Goal: Check status: Check status

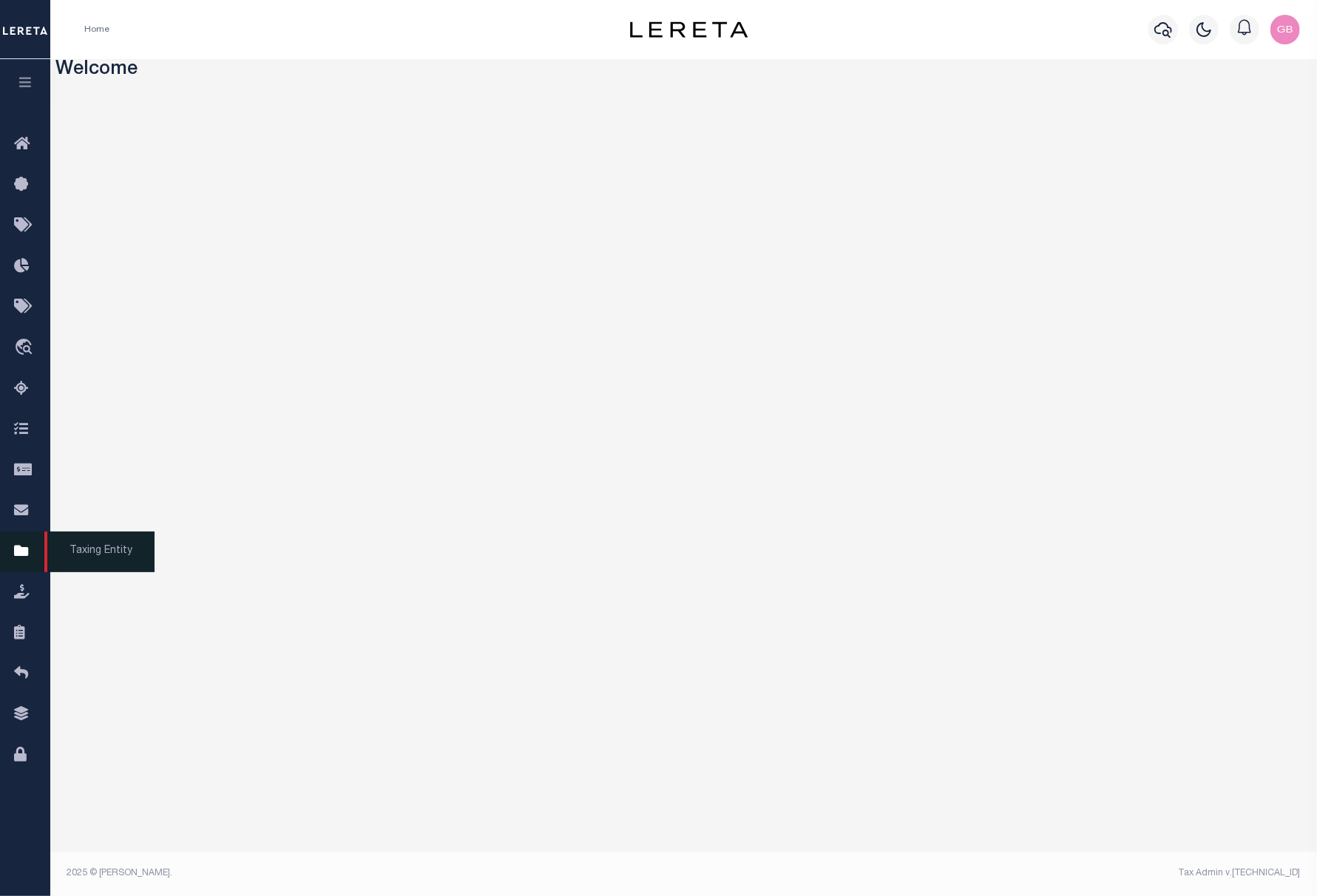
click at [16, 554] on icon at bounding box center [25, 552] width 23 height 19
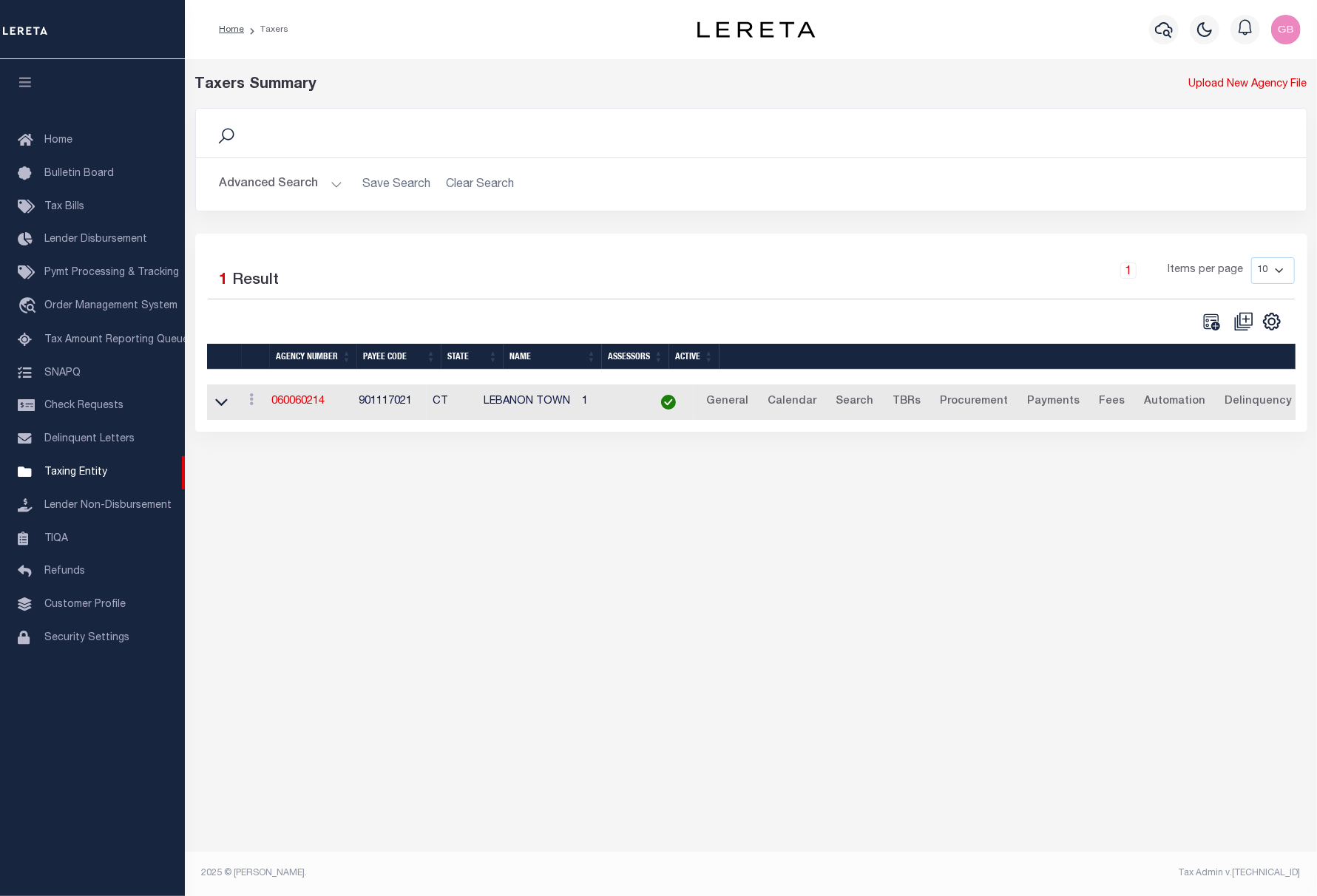
click at [256, 184] on button "Advanced Search" at bounding box center [280, 184] width 123 height 29
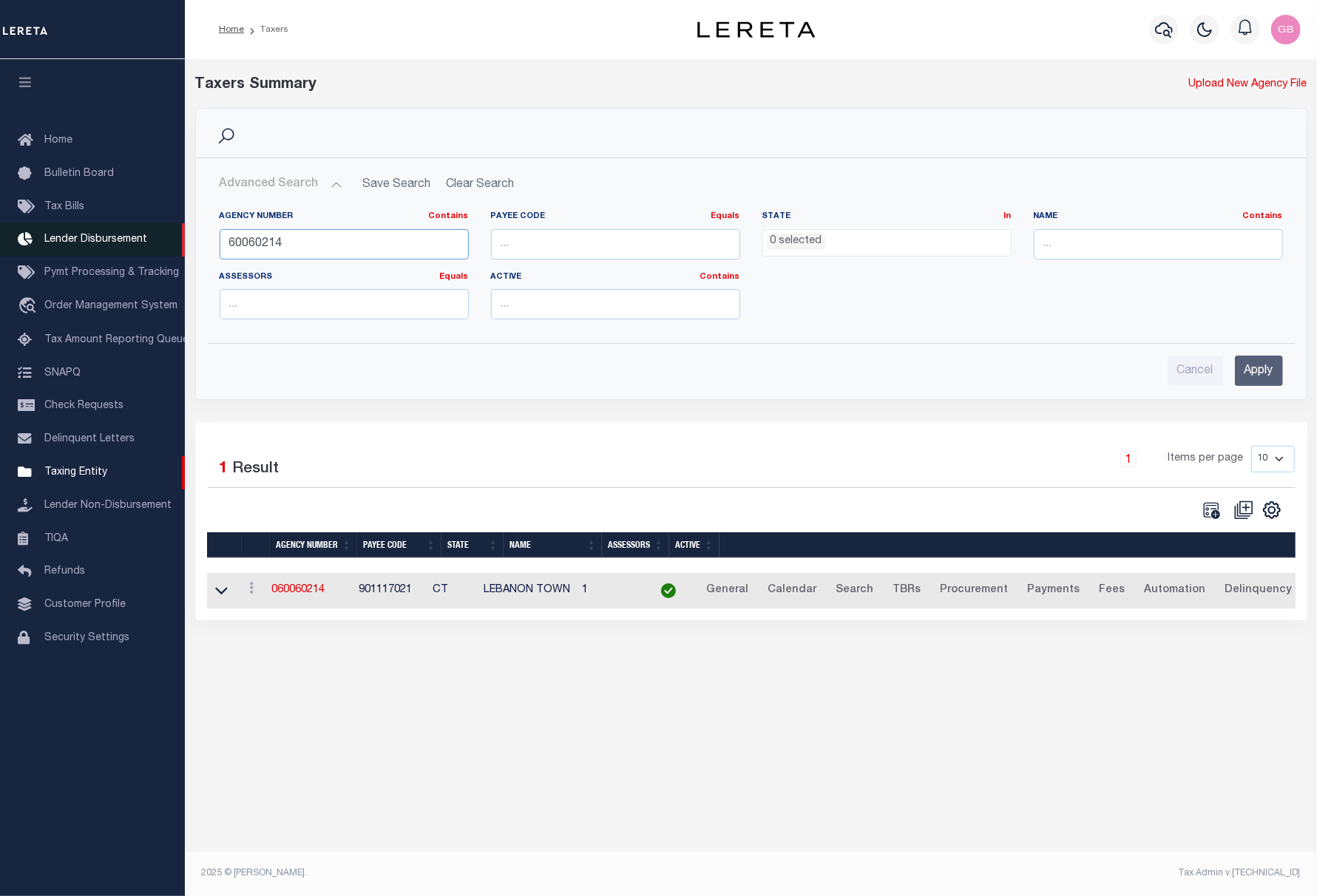
drag, startPoint x: 358, startPoint y: 240, endPoint x: 180, endPoint y: 238, distance: 178.0
click at [180, 238] on div "Home Taxers Profile" at bounding box center [658, 432] width 1317 height 865
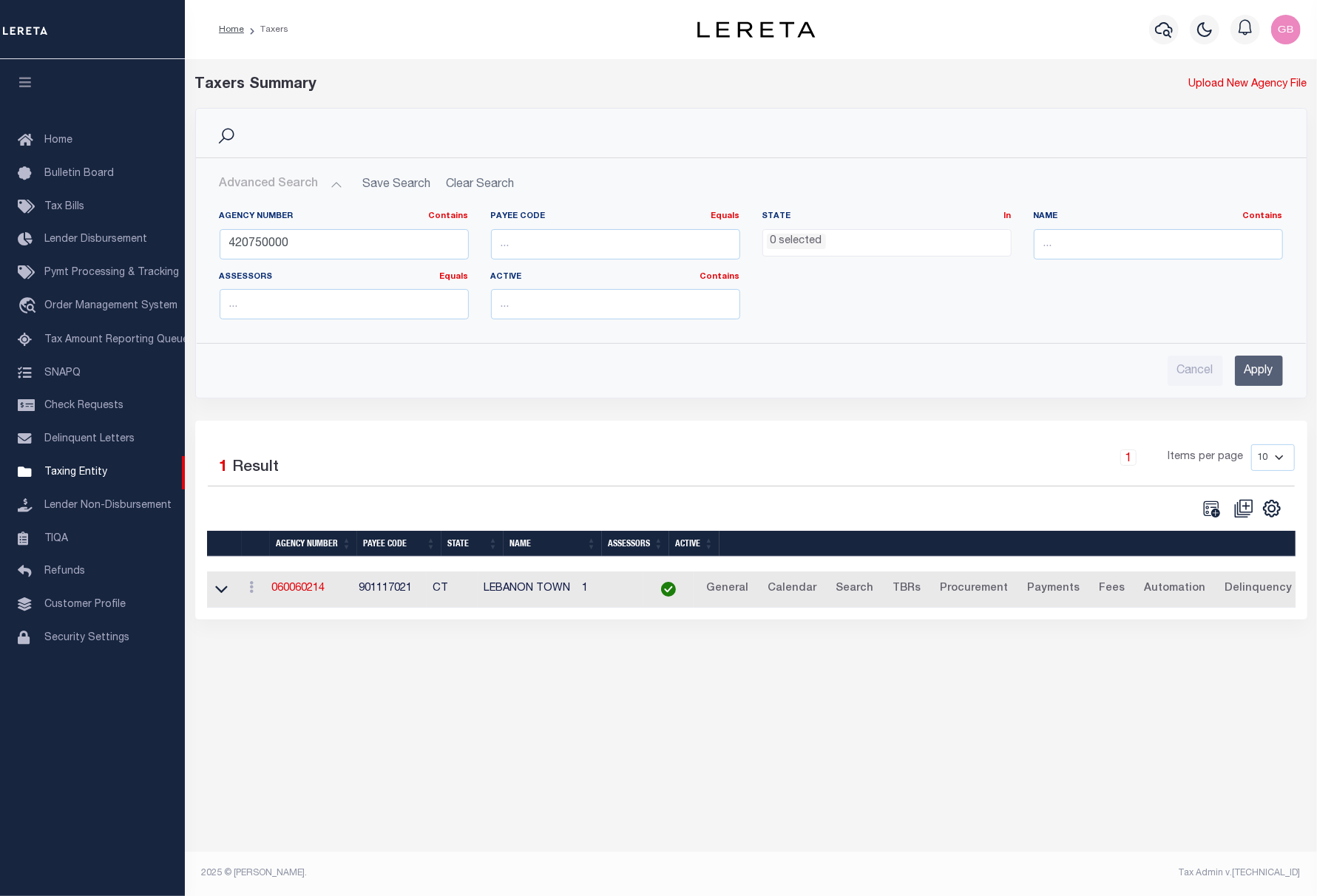
click at [1263, 366] on input "Apply" at bounding box center [1258, 370] width 48 height 30
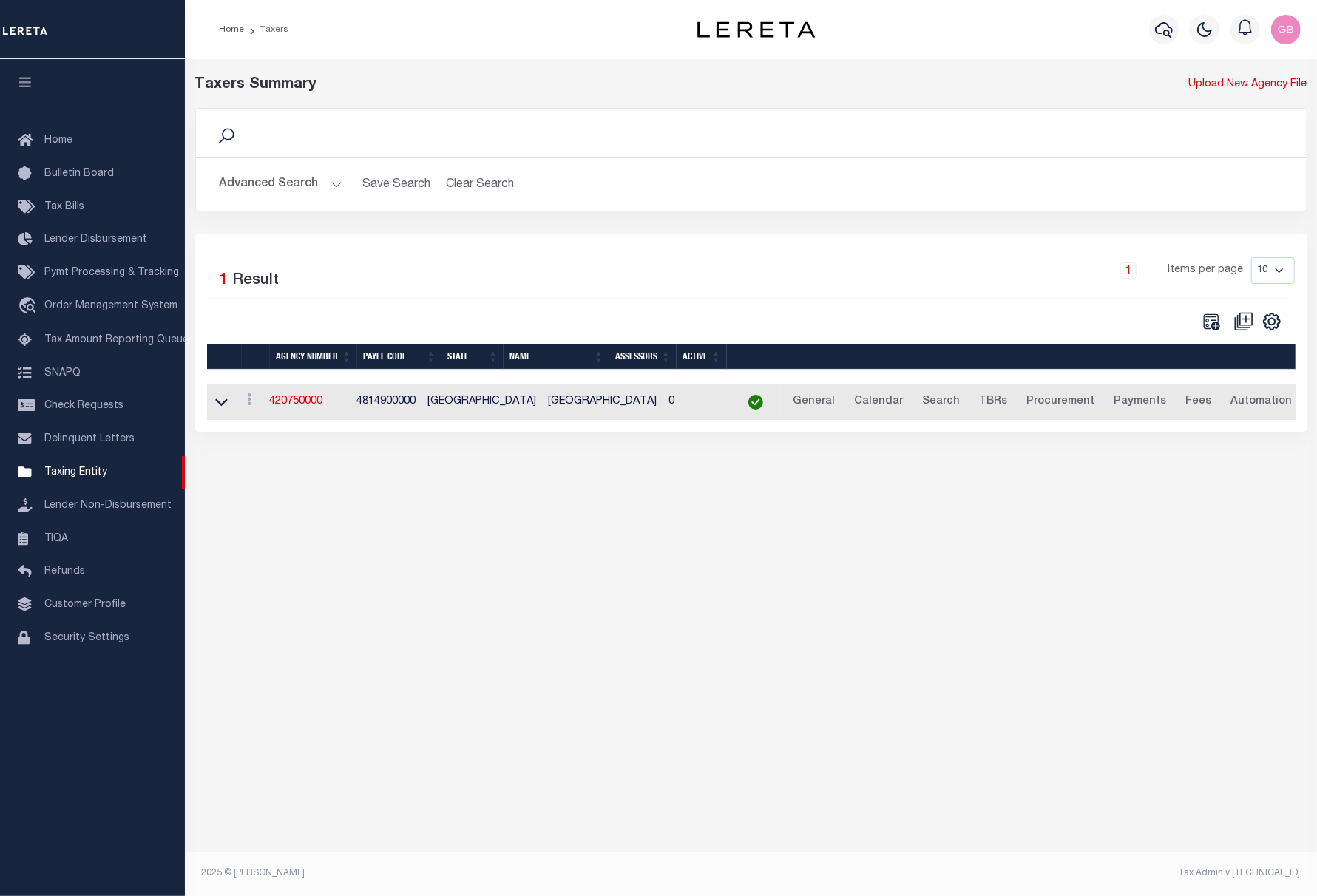
click at [315, 174] on button "Advanced Search" at bounding box center [280, 184] width 123 height 29
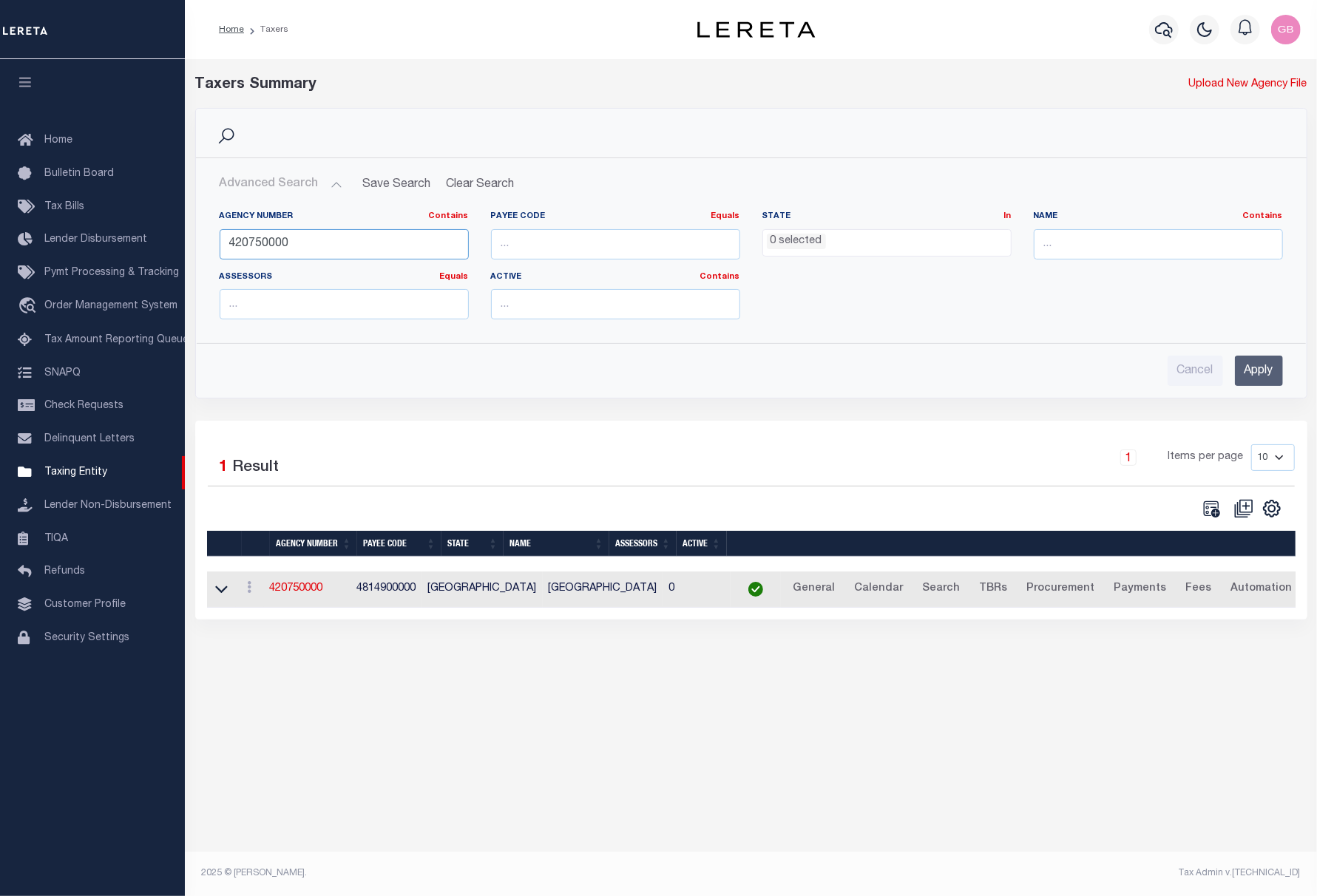
click at [262, 240] on input "420750000" at bounding box center [344, 244] width 249 height 30
click at [1253, 365] on input "Apply" at bounding box center [1258, 370] width 48 height 30
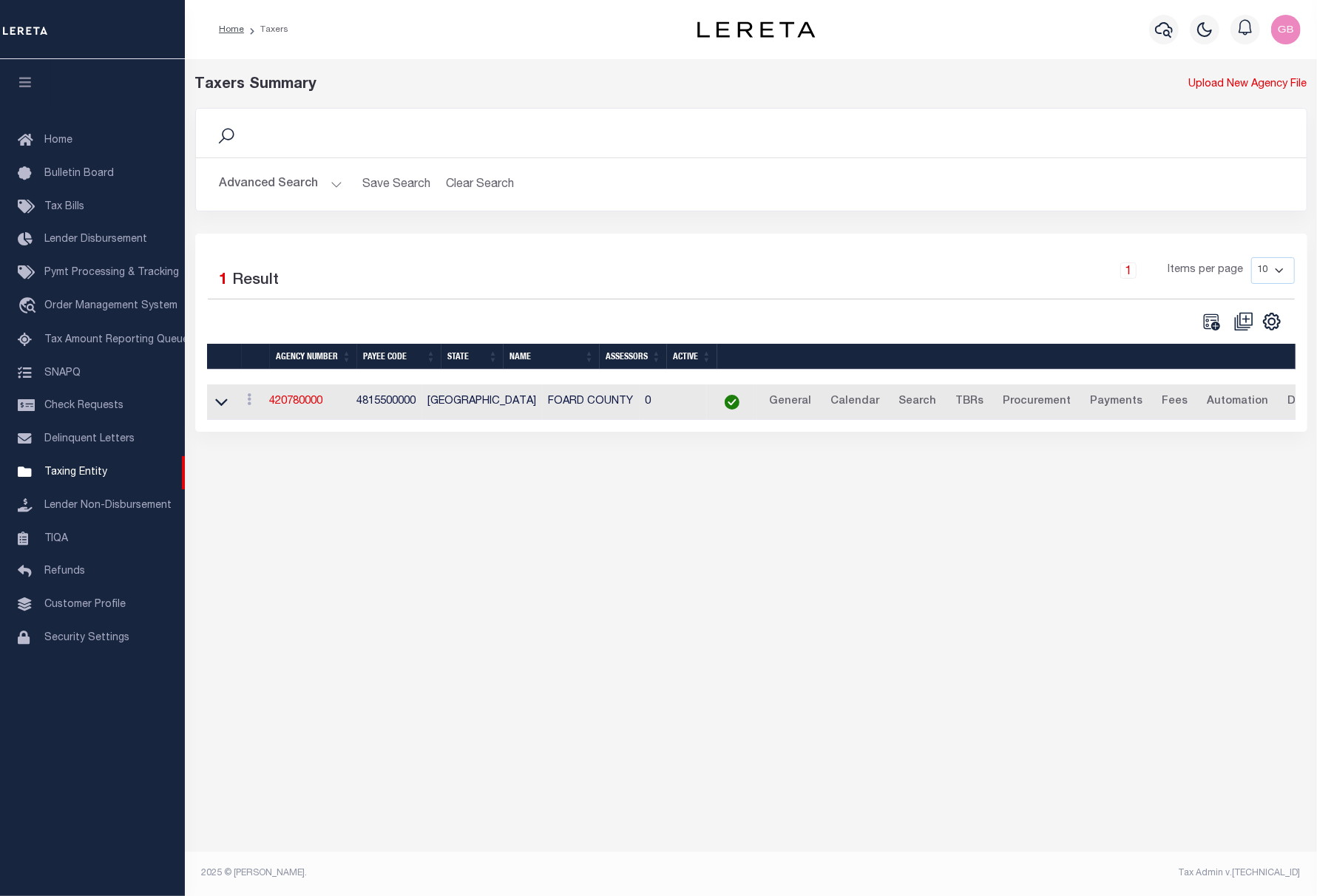
drag, startPoint x: 276, startPoint y: 174, endPoint x: 271, endPoint y: 187, distance: 13.9
click at [276, 174] on button "Advanced Search" at bounding box center [280, 184] width 123 height 29
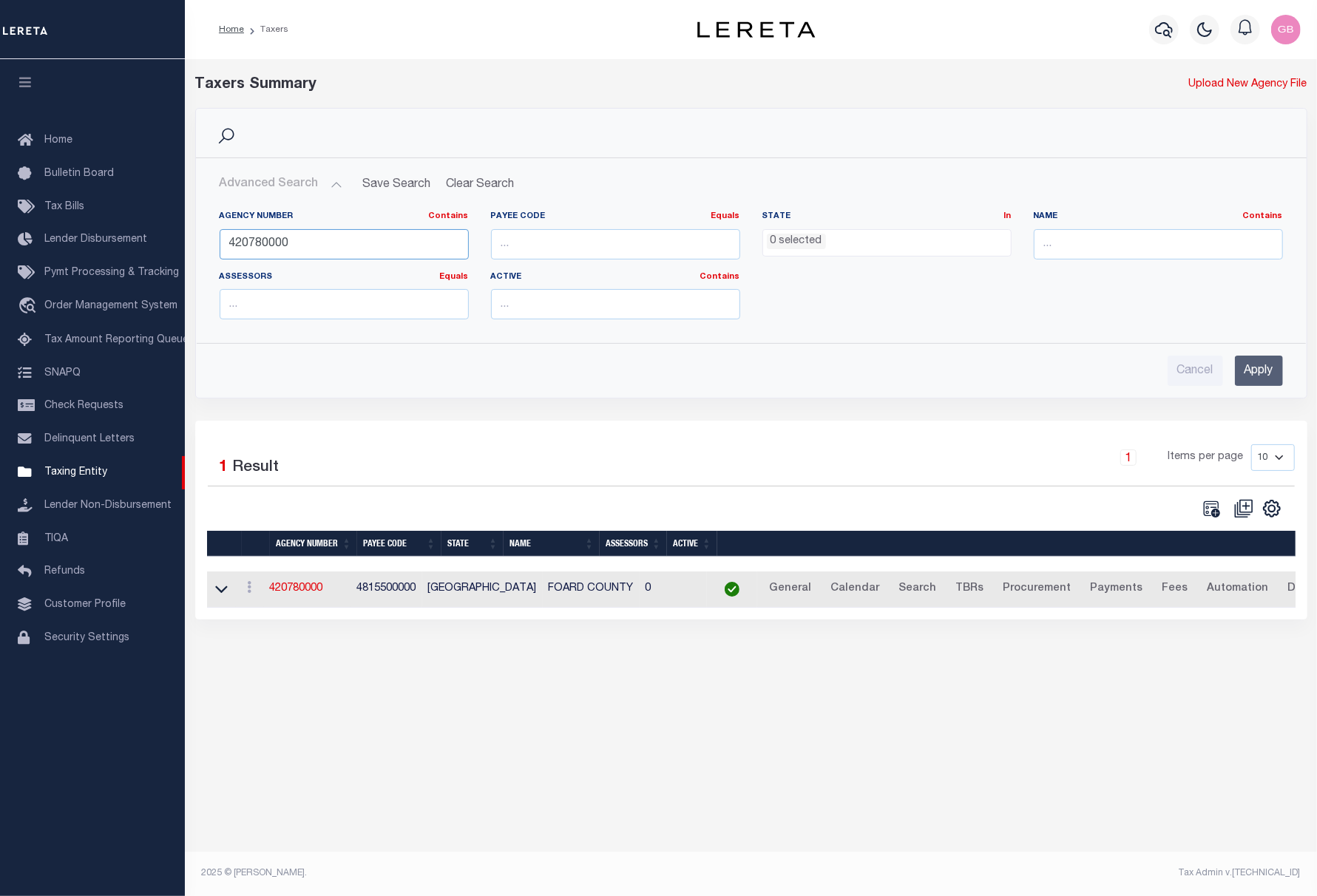
drag, startPoint x: 315, startPoint y: 244, endPoint x: 196, endPoint y: 240, distance: 119.1
click at [197, 240] on div "Agency Number Contains Contains Is 420780000 Payee Code Equals Equals Is Not Eq…" at bounding box center [751, 264] width 1109 height 132
type input "42"
drag, startPoint x: 241, startPoint y: 243, endPoint x: 161, endPoint y: 244, distance: 80.0
click at [161, 244] on div "Home Taxers Profile" at bounding box center [658, 432] width 1317 height 865
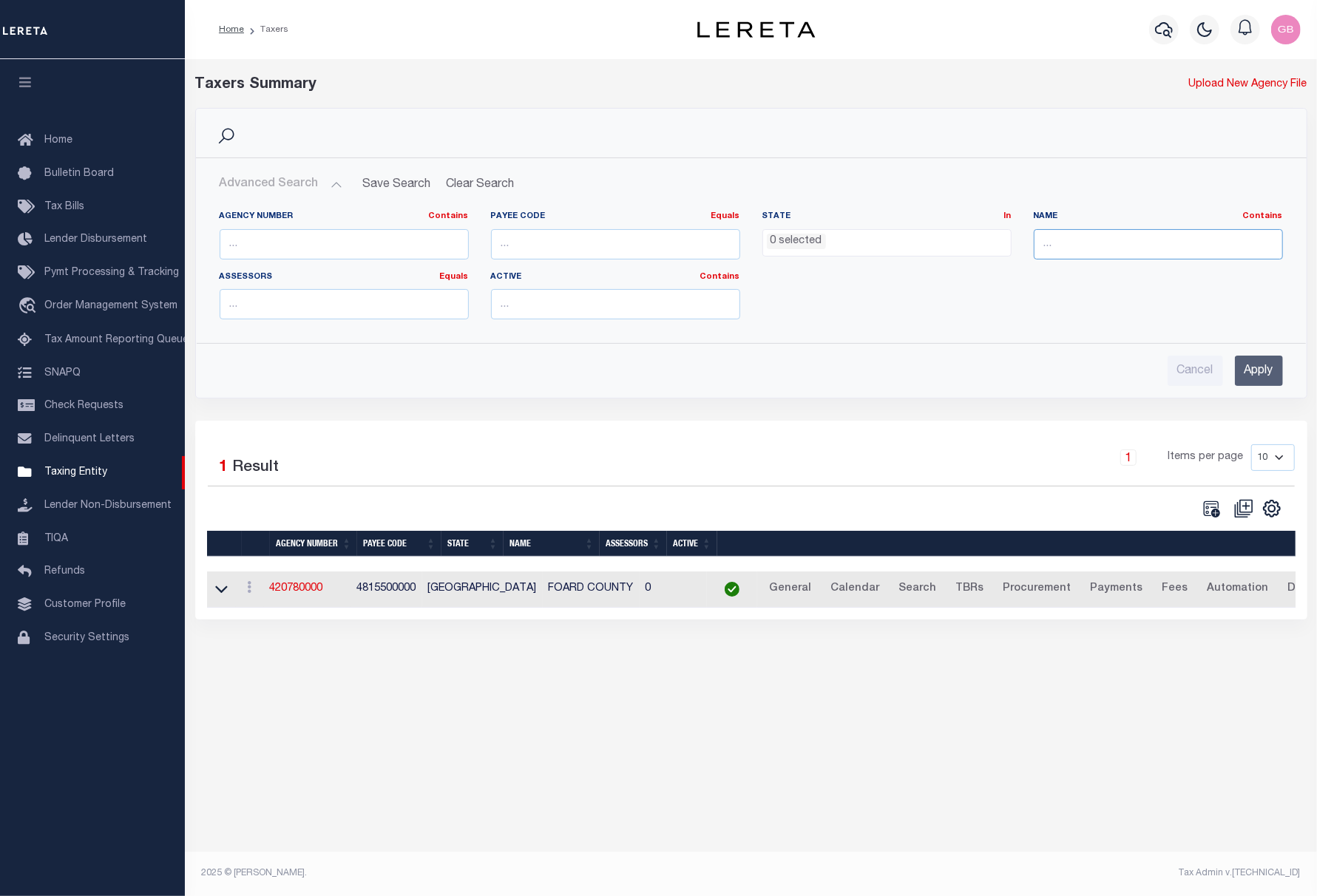
click at [1081, 236] on input "text" at bounding box center [1158, 244] width 249 height 30
type input "galvest"
click at [1258, 376] on input "Apply" at bounding box center [1258, 370] width 48 height 30
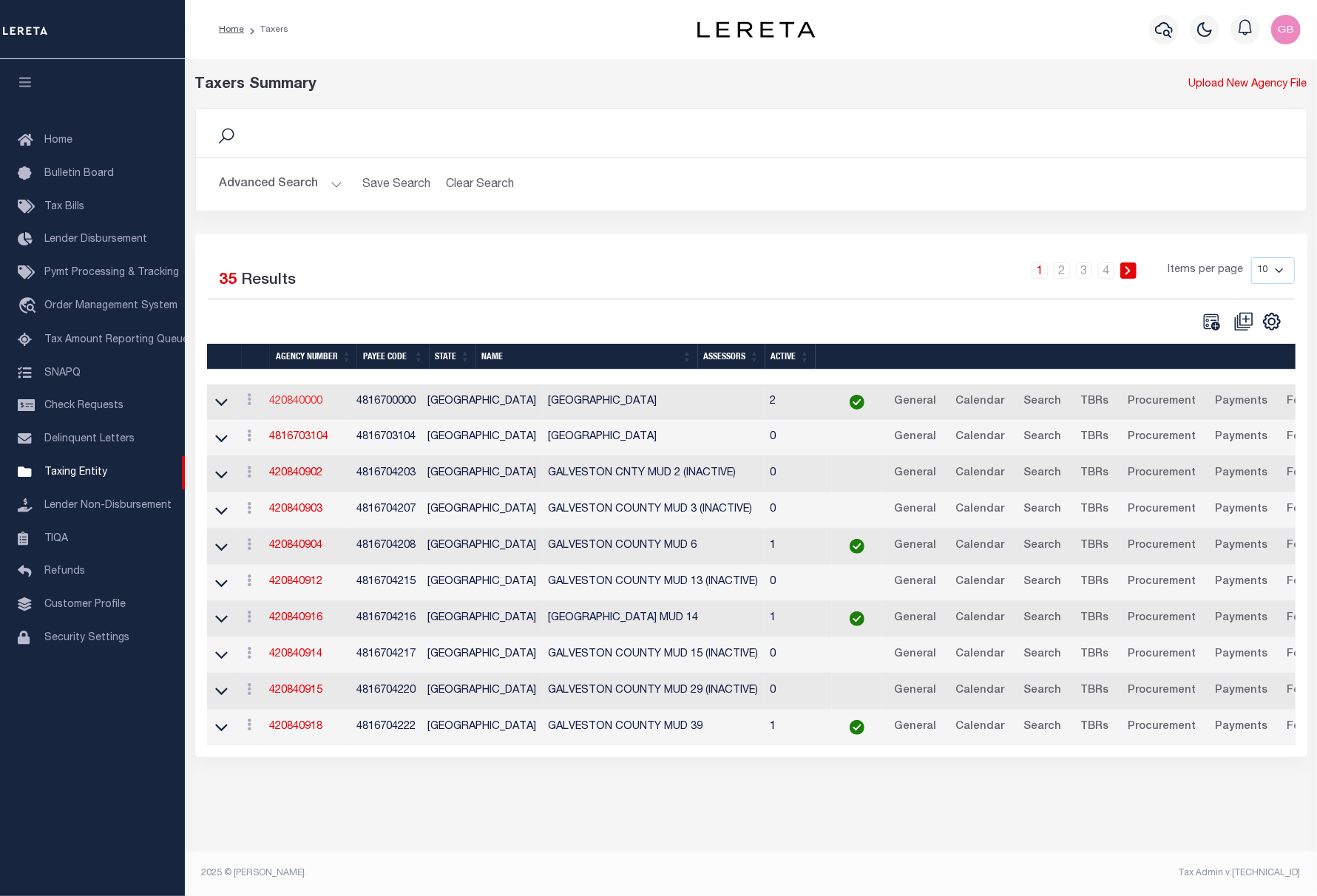
click at [294, 402] on link "420840000" at bounding box center [296, 401] width 53 height 10
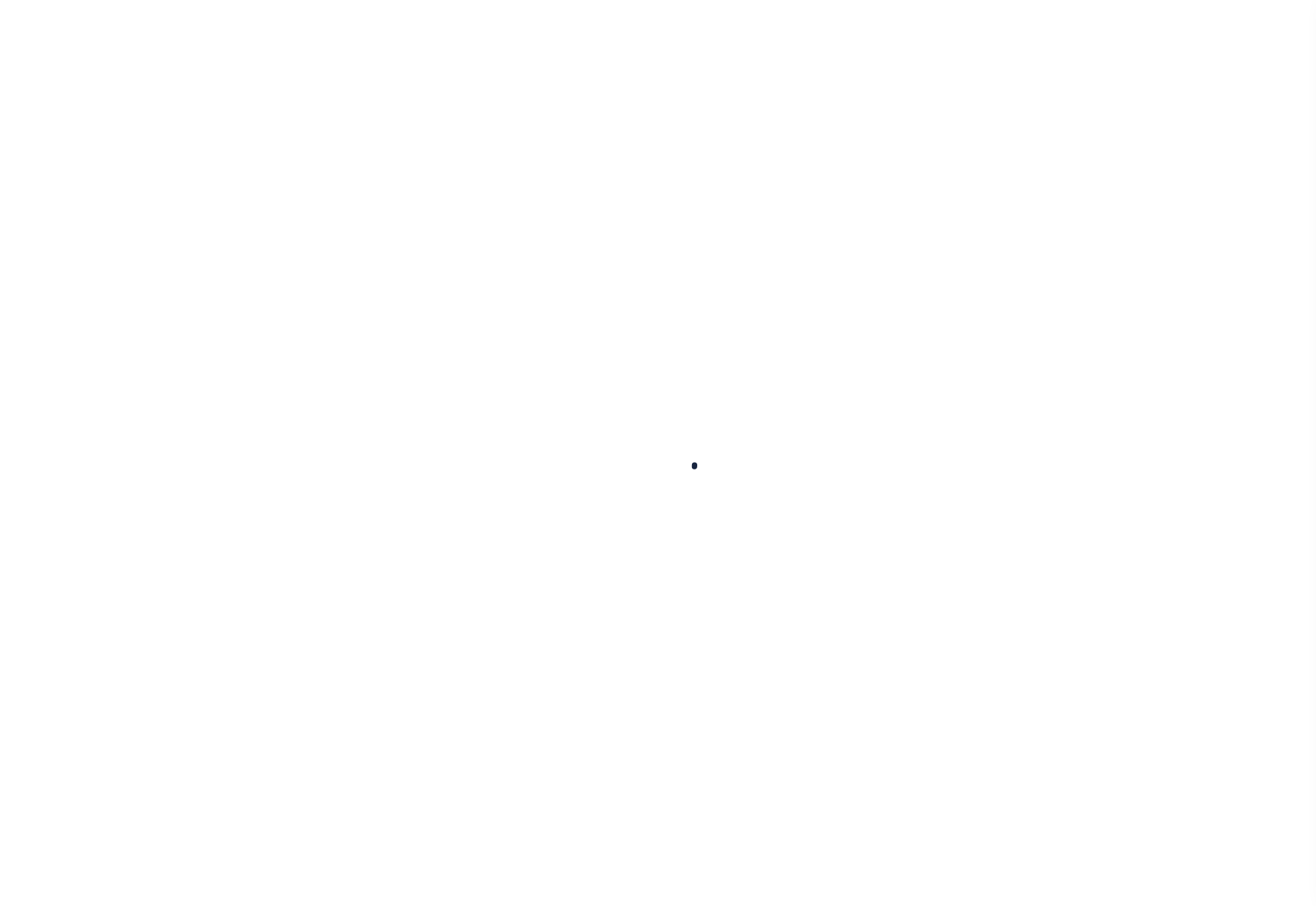
select select
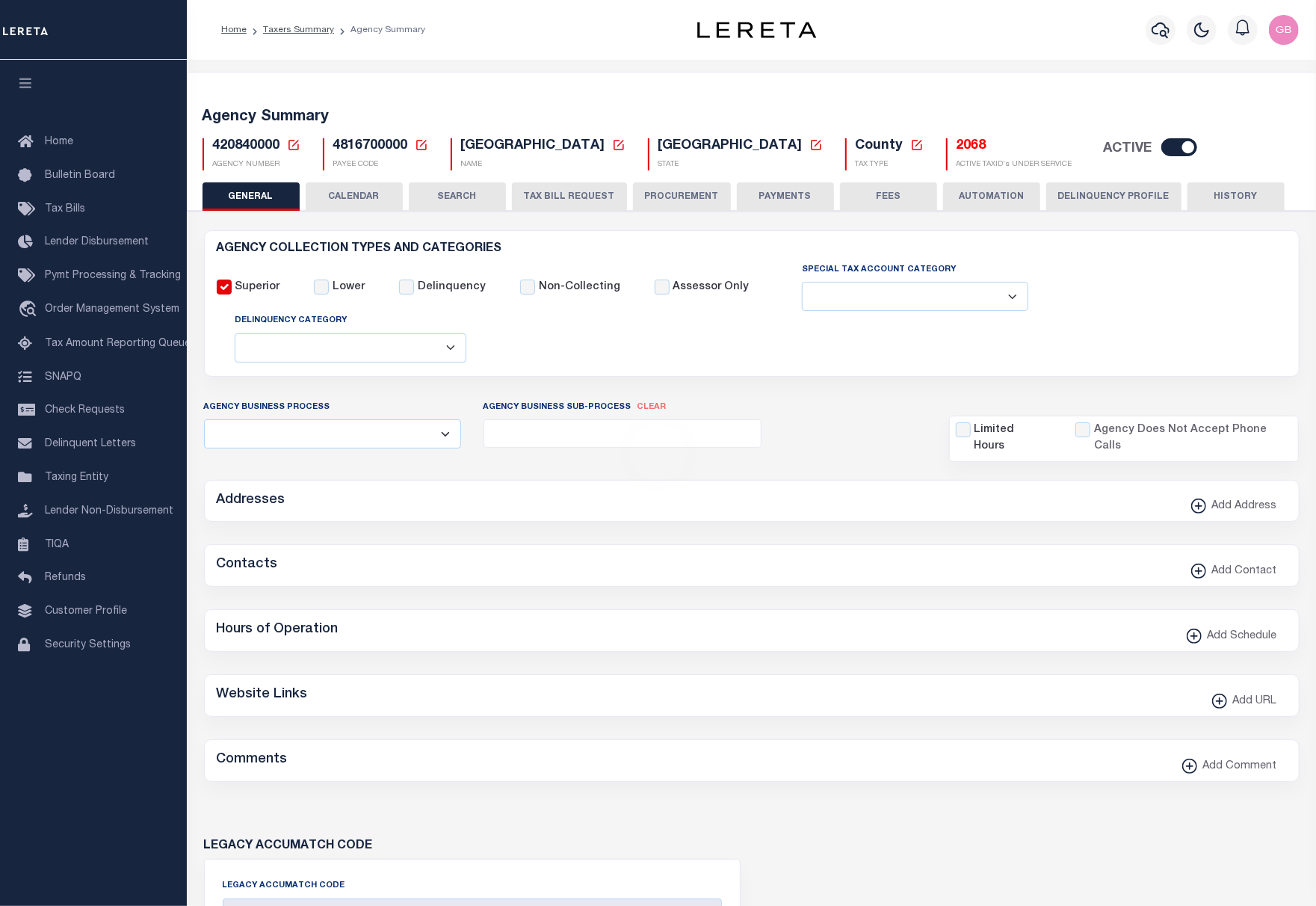
checkbox input "false"
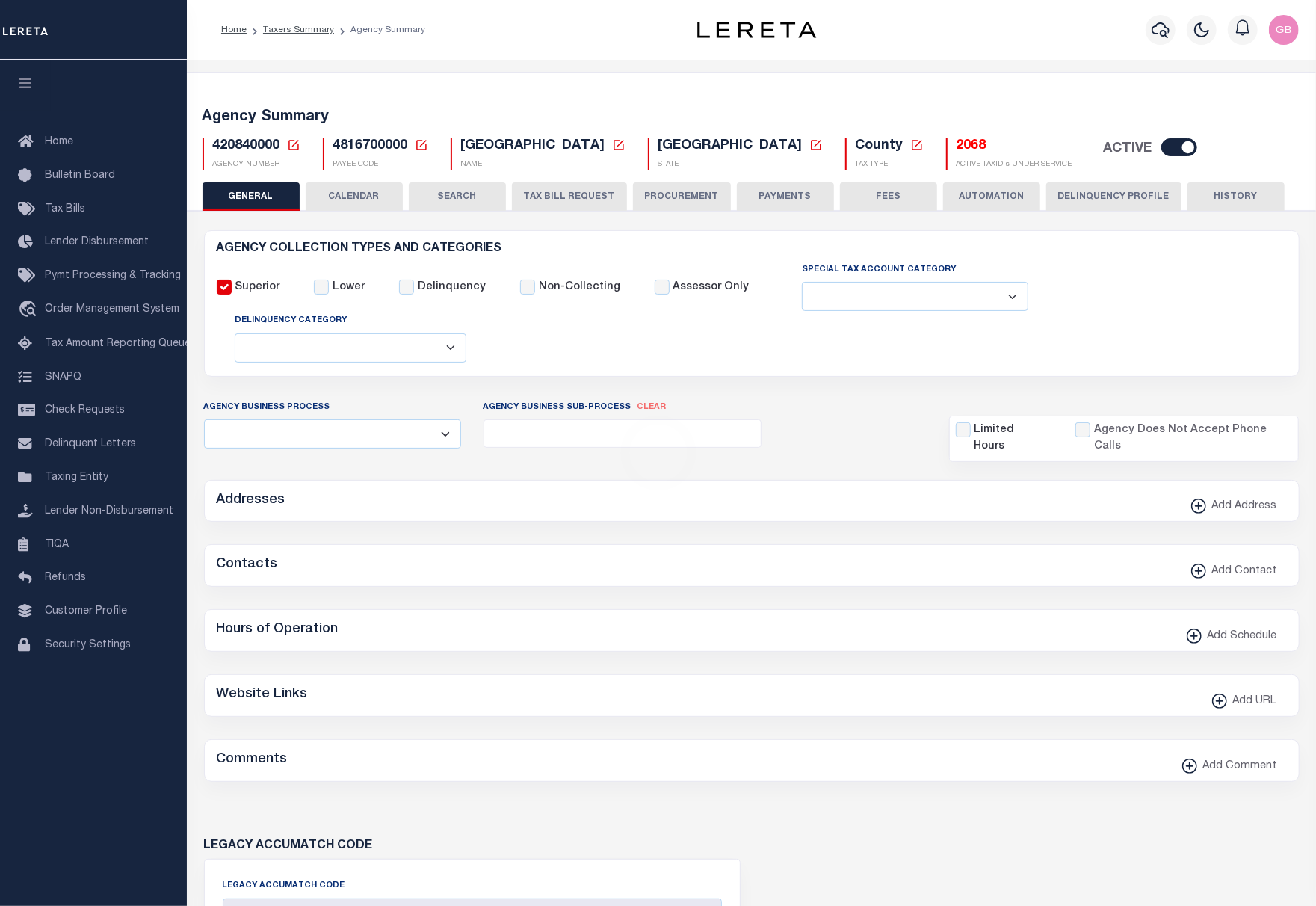
type input "4816700000"
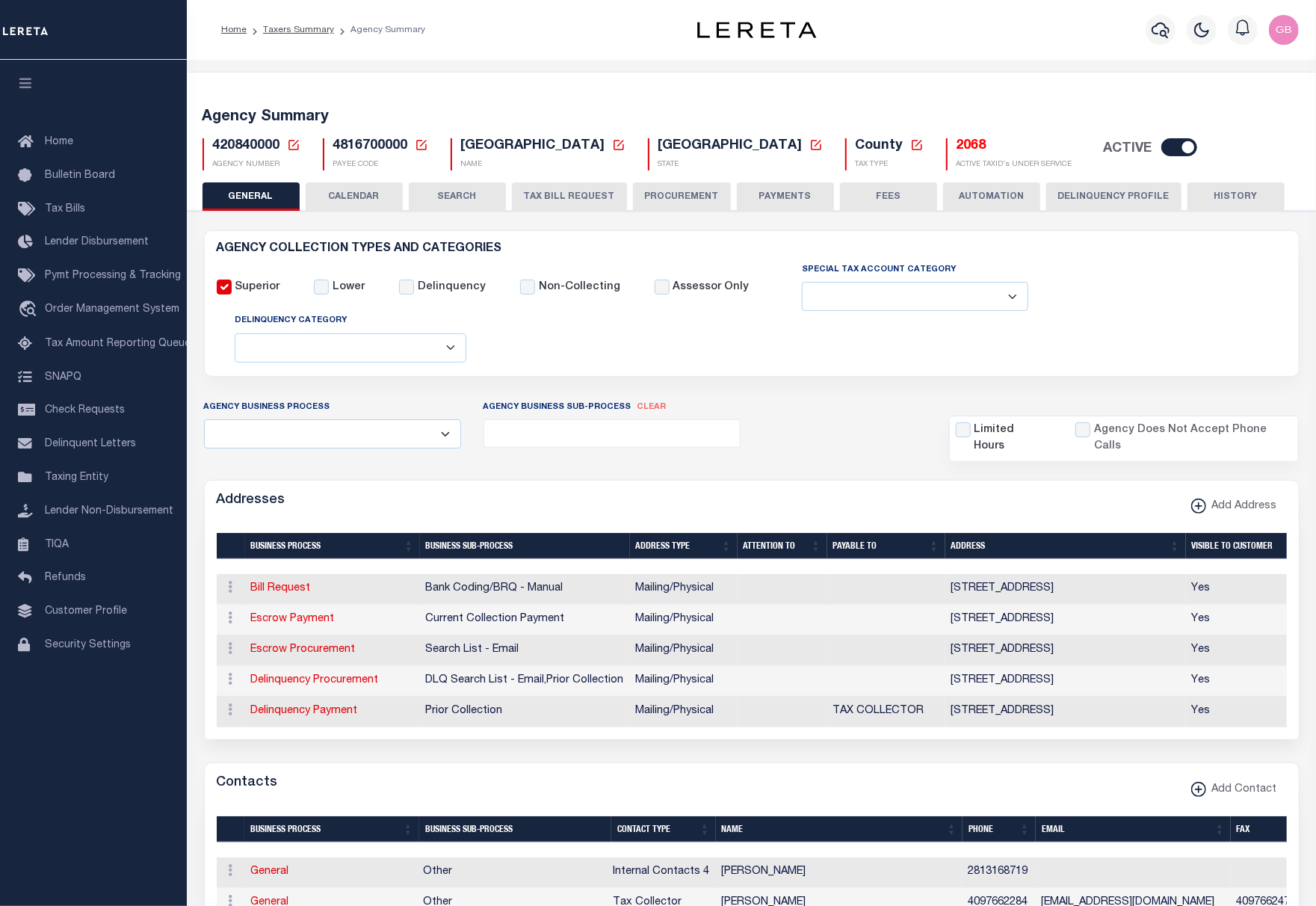
click at [1227, 191] on button "HISTORY" at bounding box center [1235, 196] width 98 height 28
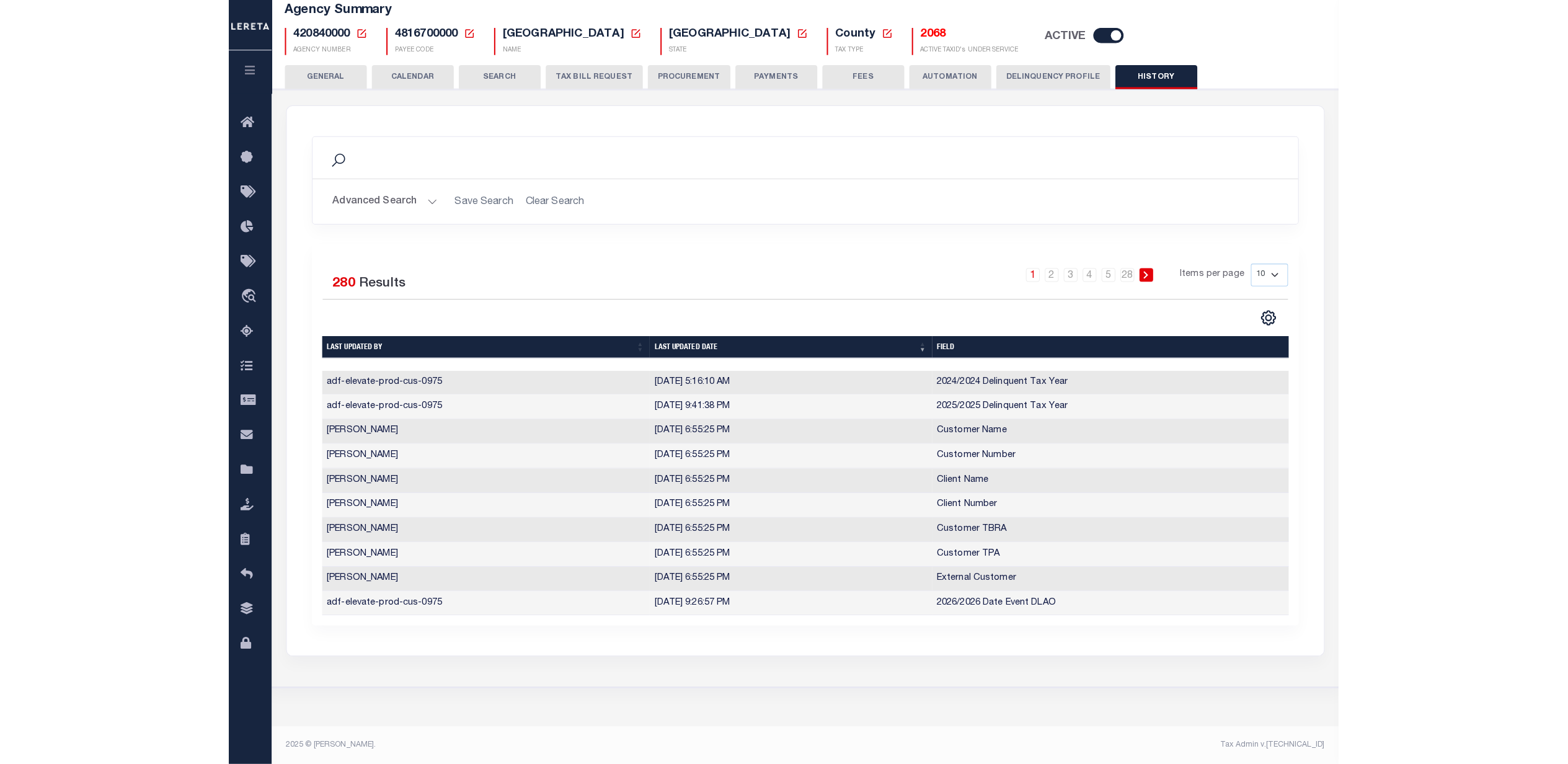
scroll to position [81, 0]
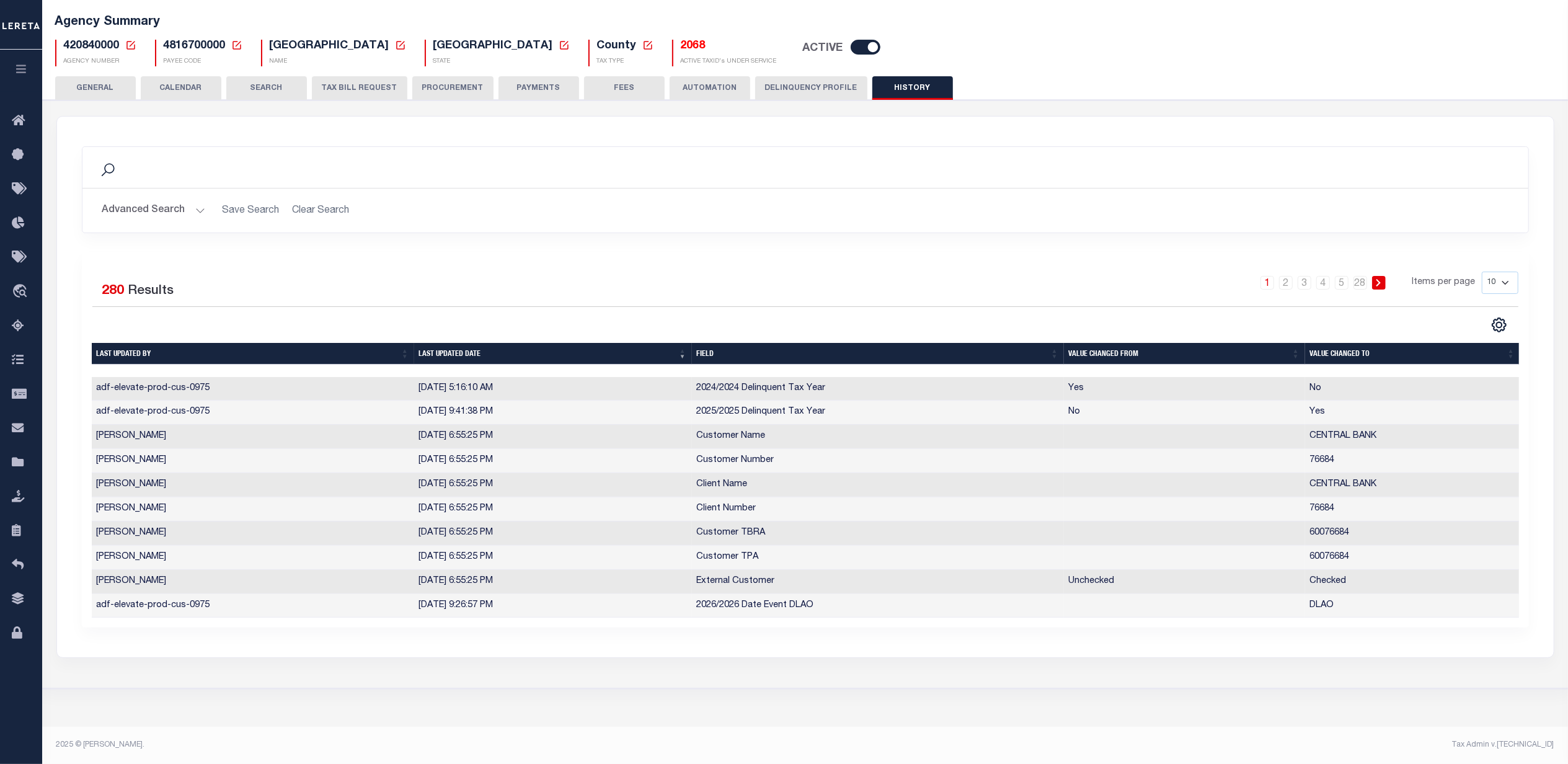
click at [1091, 280] on select "10 25 50 100" at bounding box center [1500, 282] width 37 height 22
select select "100"
click at [1091, 271] on select "10 25 50 100" at bounding box center [1500, 282] width 37 height 22
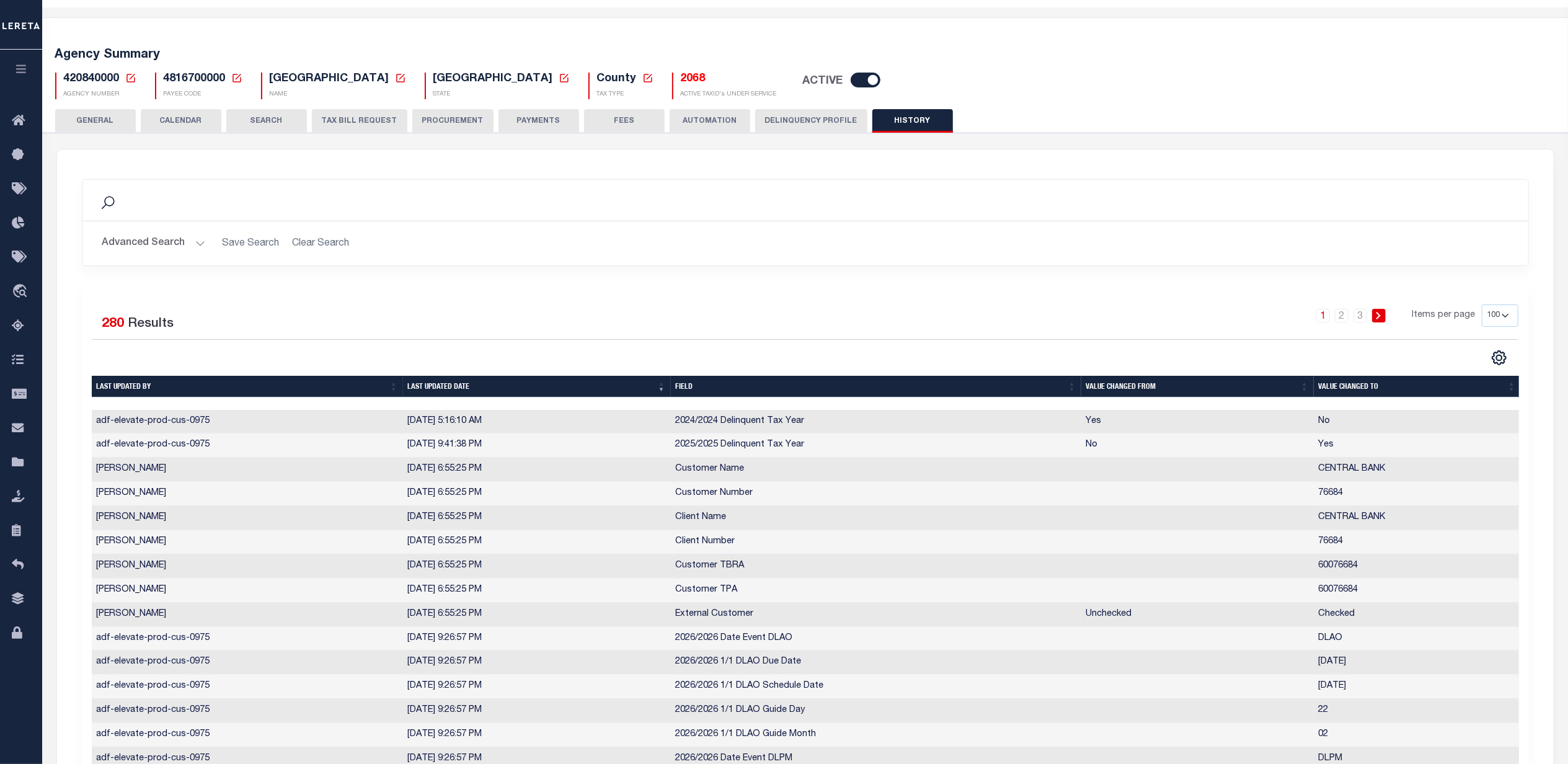
scroll to position [330, 0]
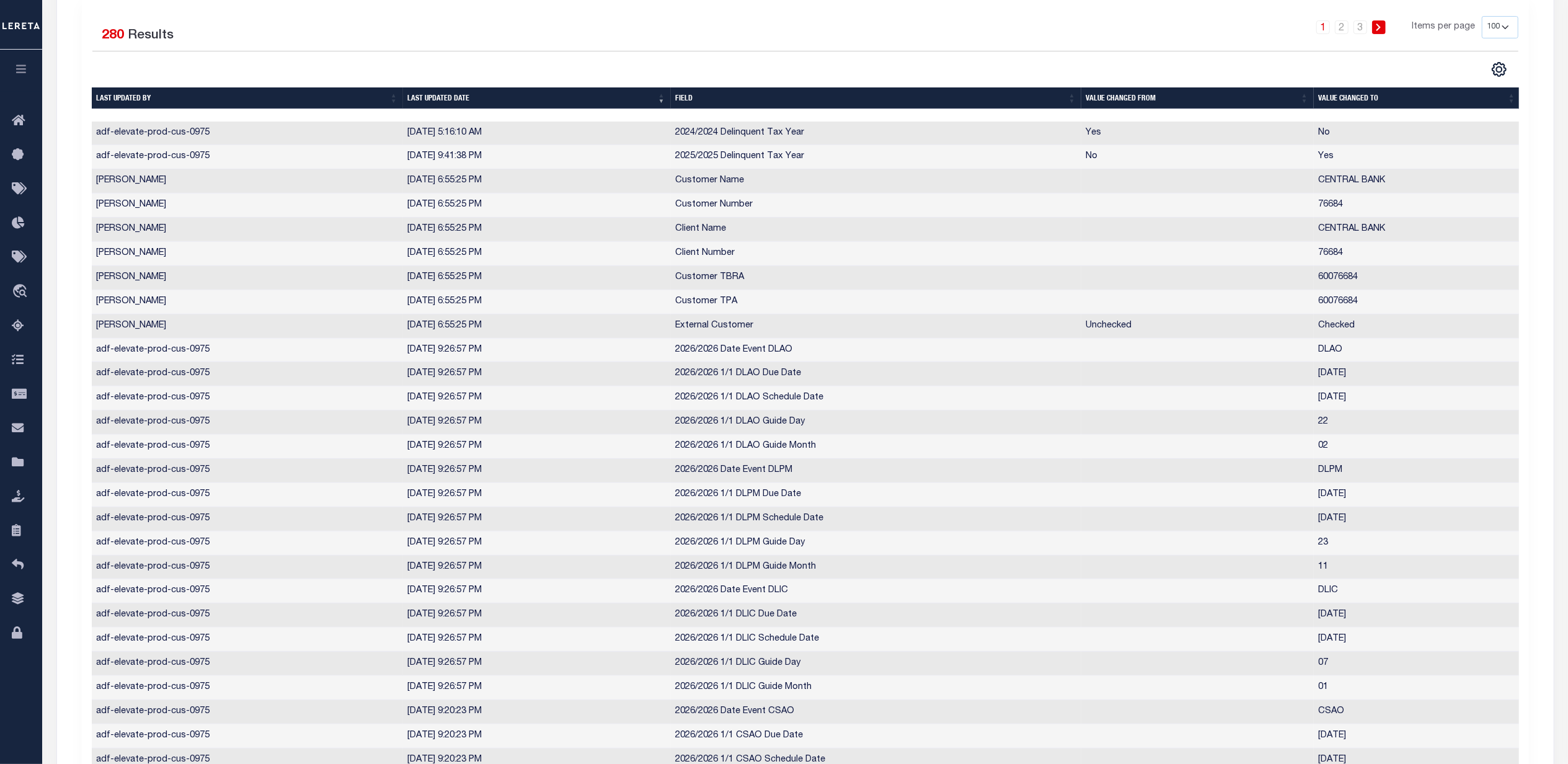
click at [782, 101] on th "Field" at bounding box center [876, 98] width 410 height 22
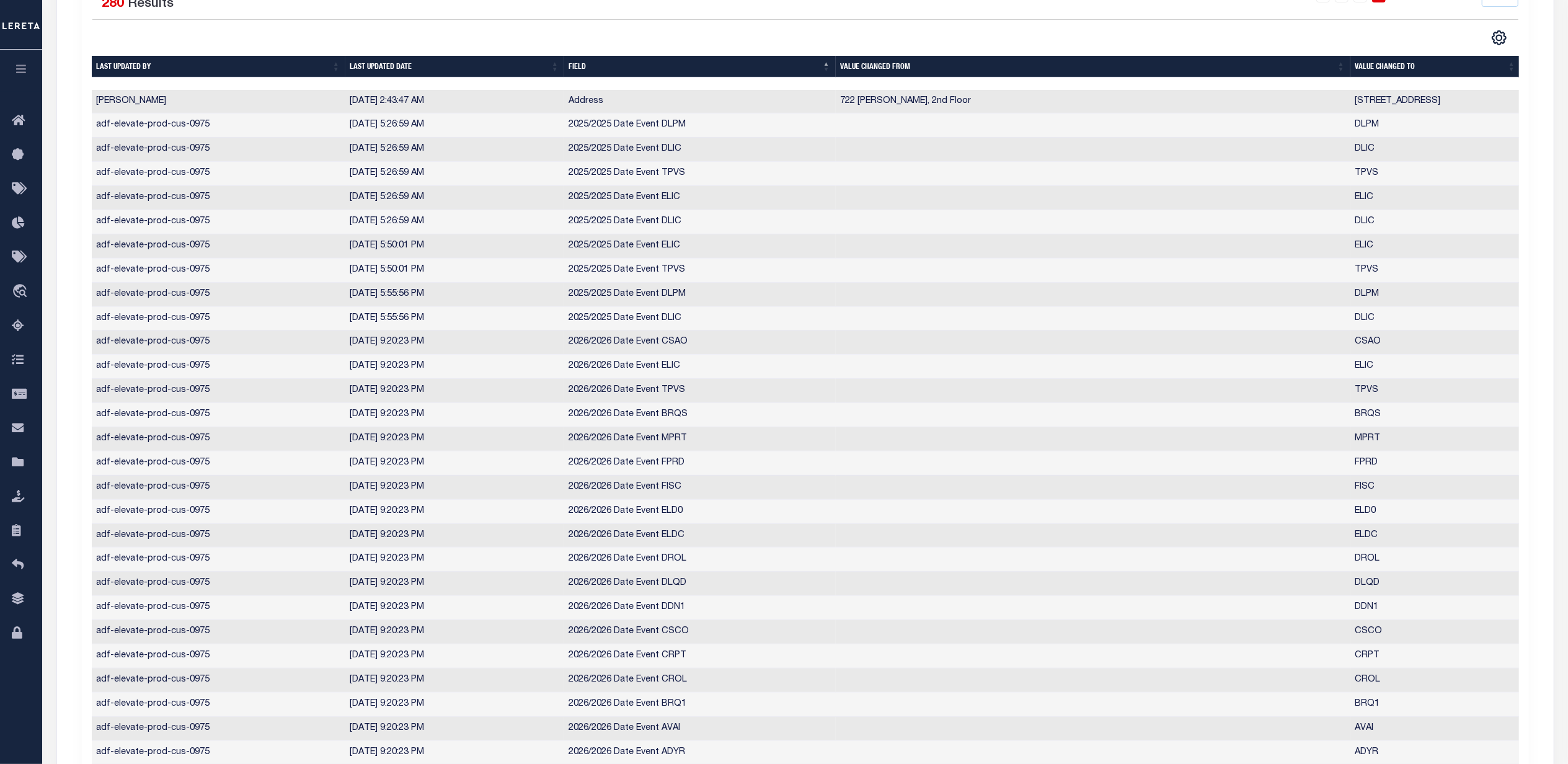
scroll to position [0, 0]
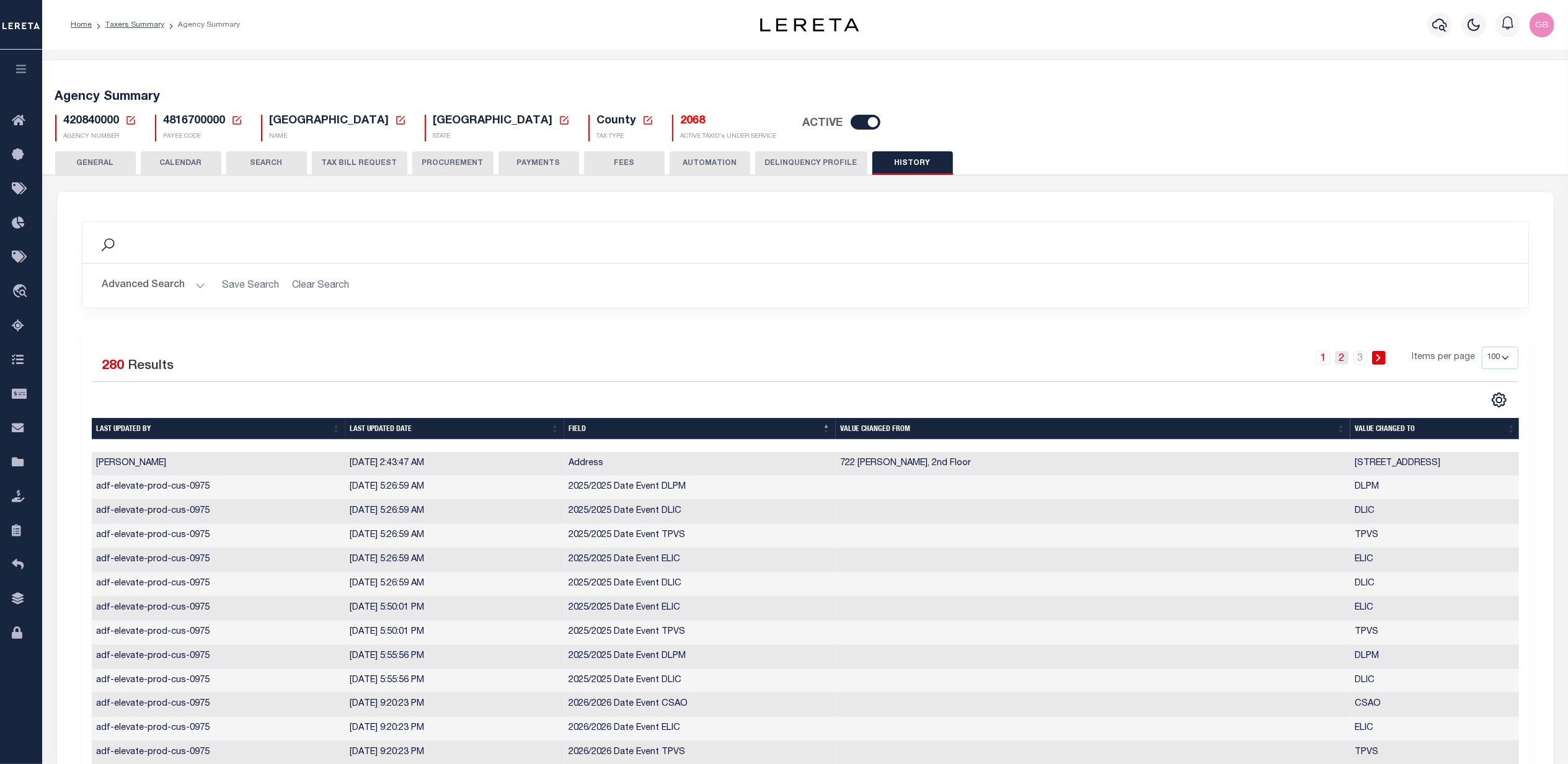
click at [1091, 360] on link "2" at bounding box center [1342, 357] width 13 height 13
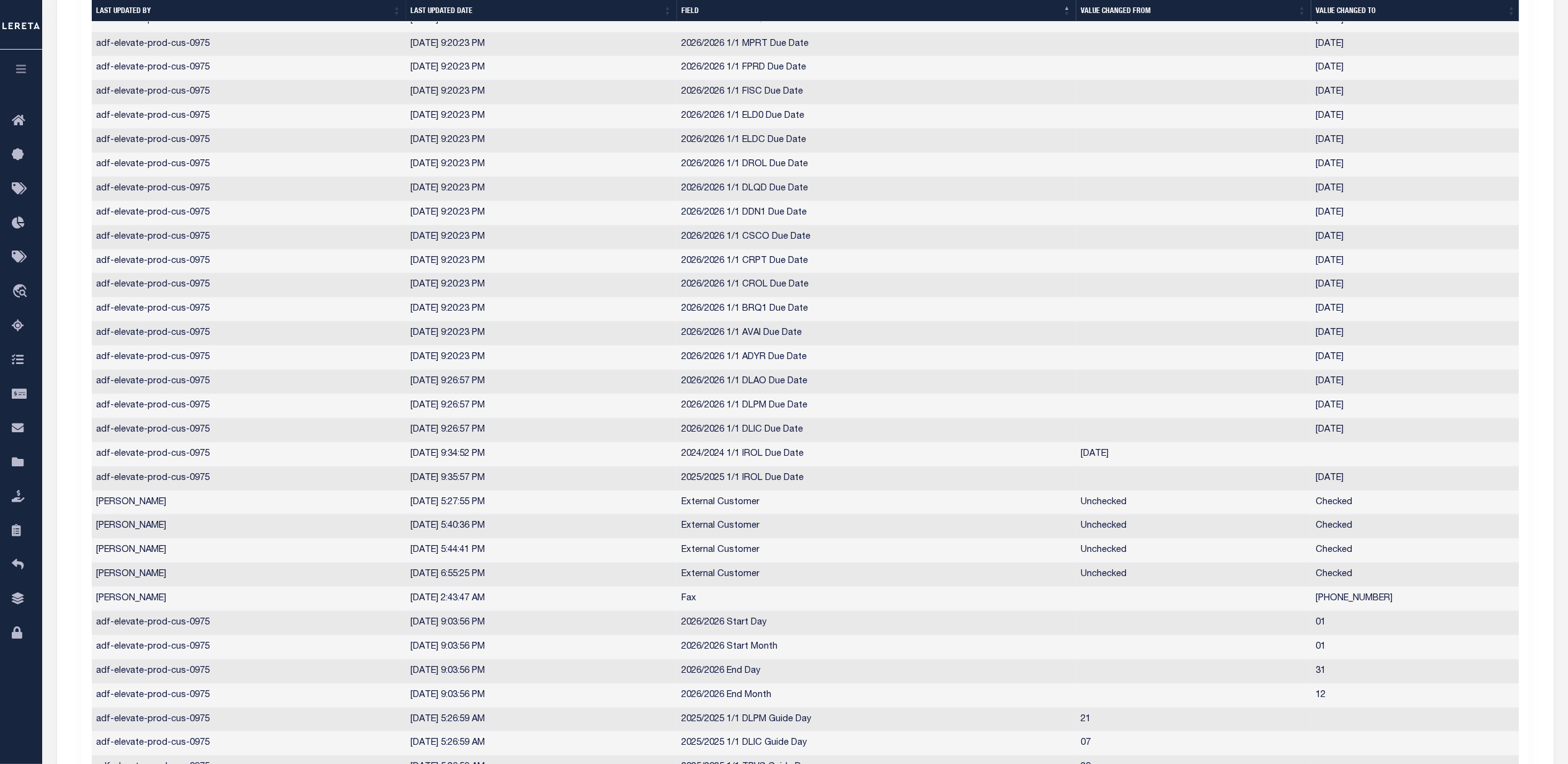
scroll to position [1322, 0]
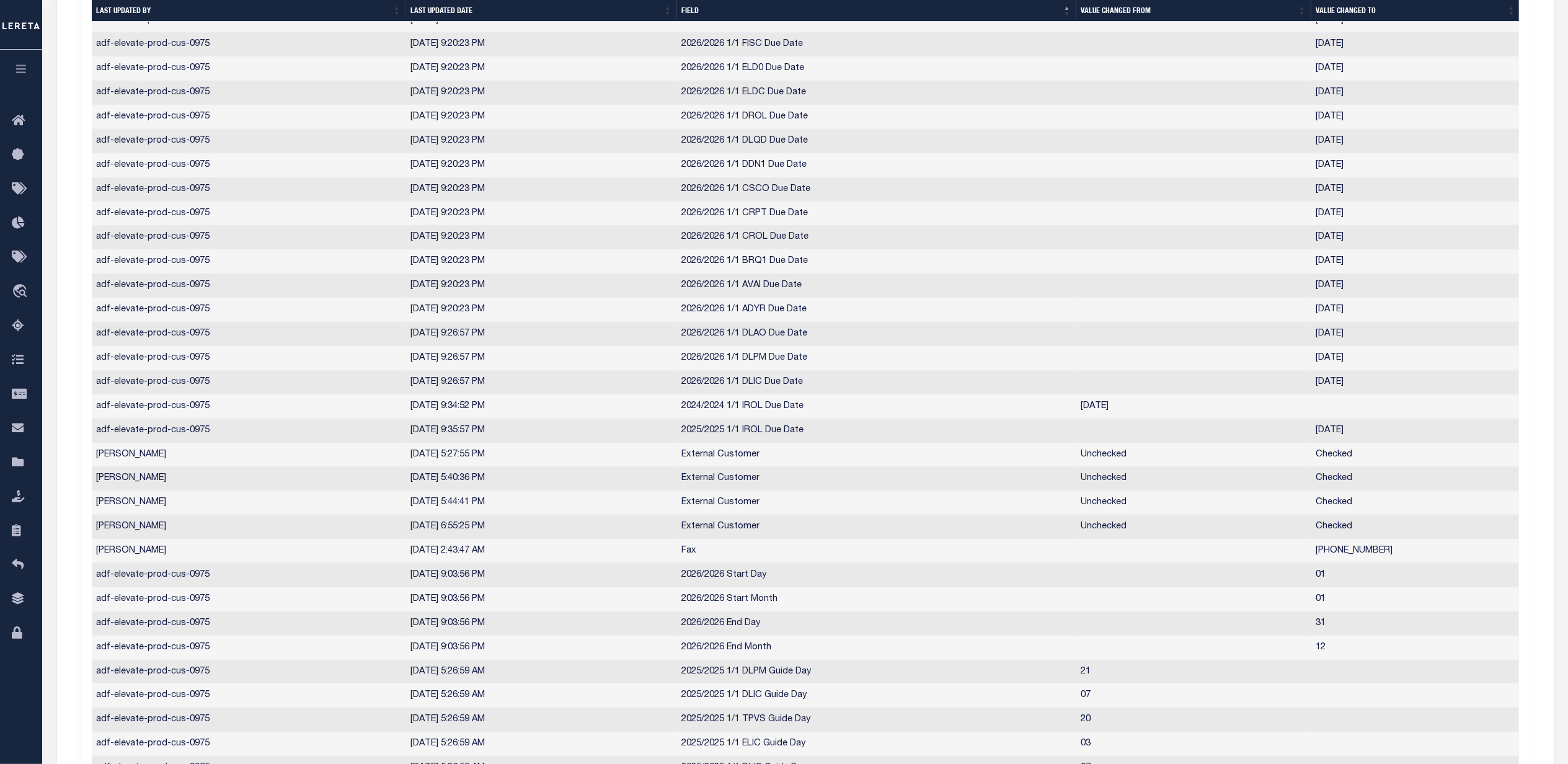
click at [438, 4] on th "Last updated date" at bounding box center [542, 11] width 271 height 22
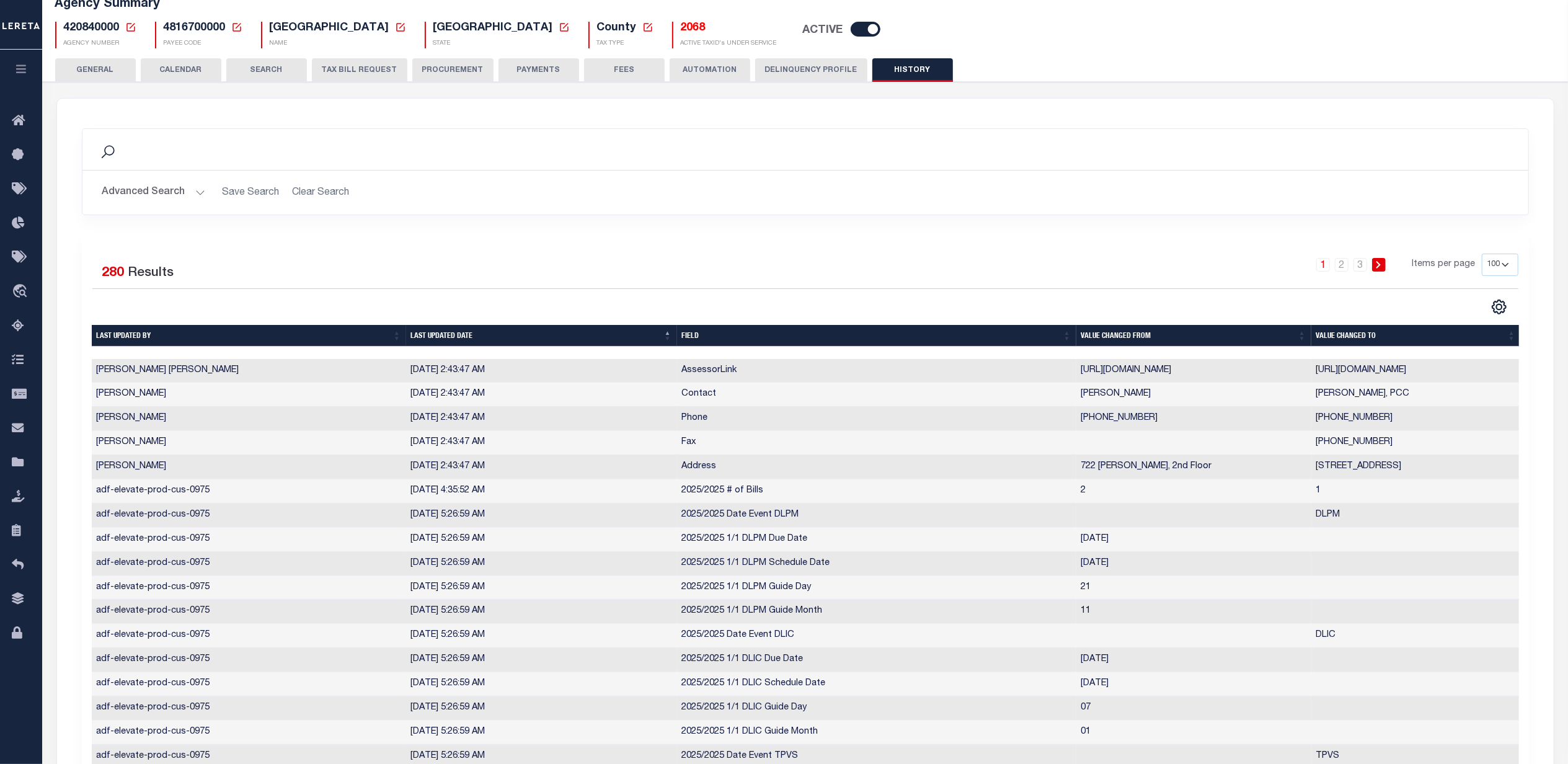
scroll to position [0, 0]
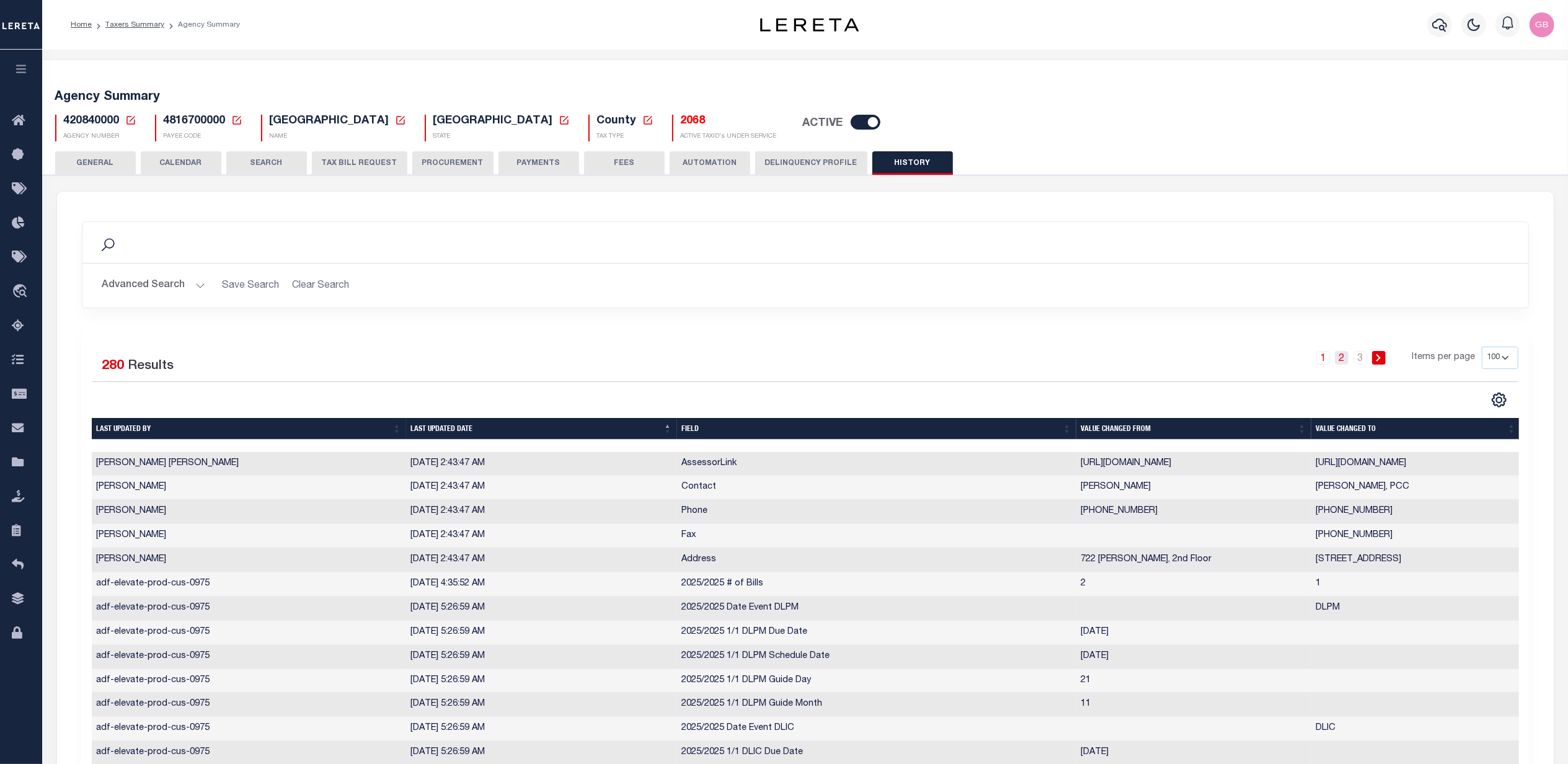
click at [1091, 358] on link "2" at bounding box center [1342, 357] width 13 height 13
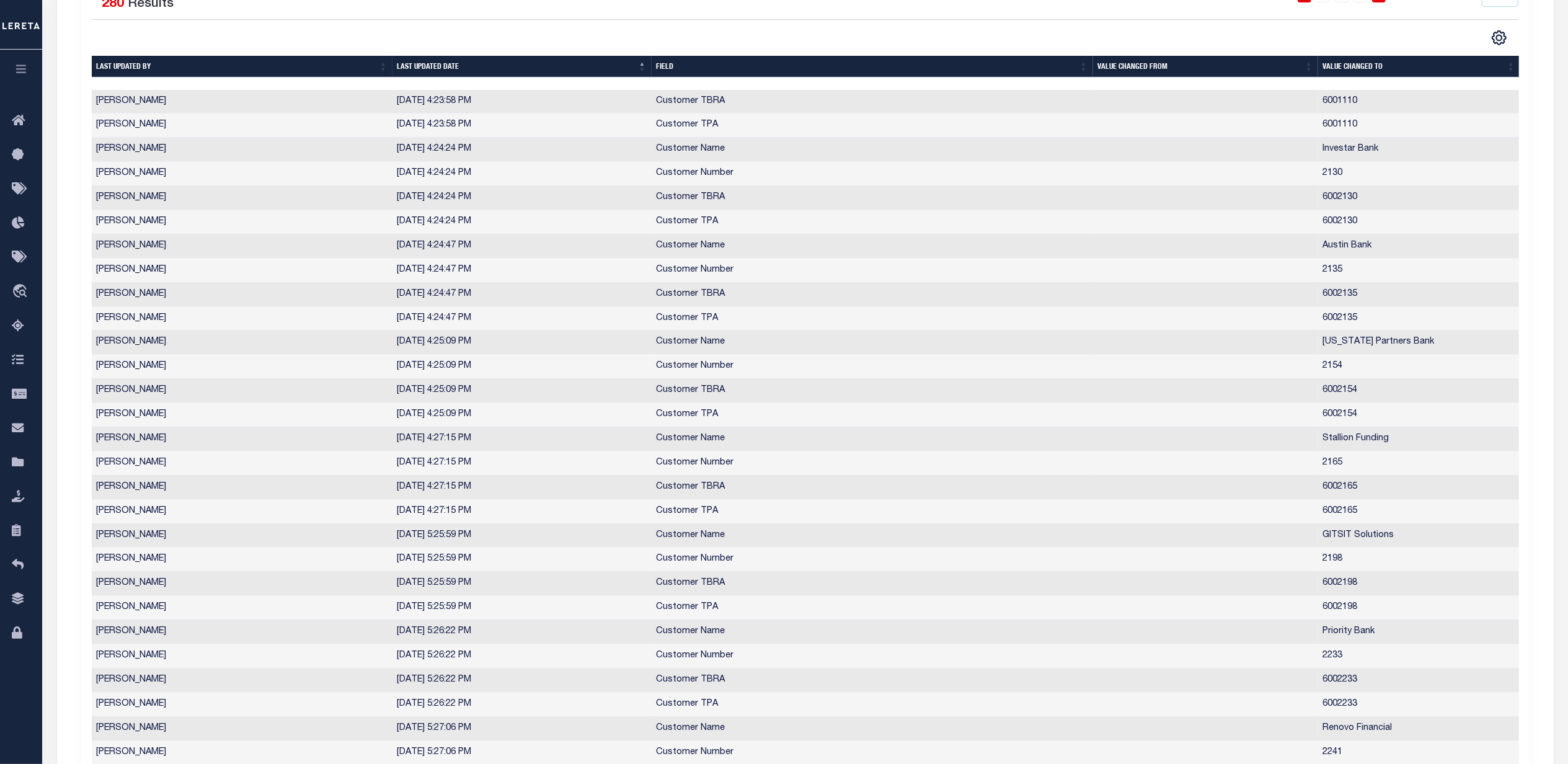
scroll to position [413, 0]
